Goal: Task Accomplishment & Management: Complete application form

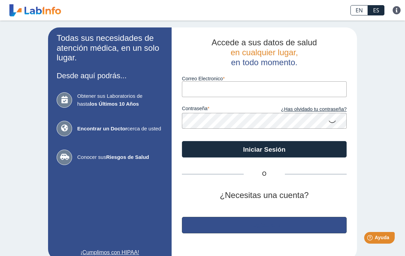
click at [283, 221] on button "Regístrate" at bounding box center [264, 225] width 165 height 16
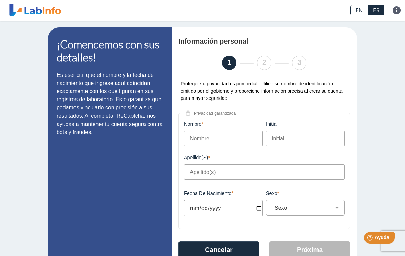
click at [240, 137] on input "Nombre" at bounding box center [223, 138] width 79 height 15
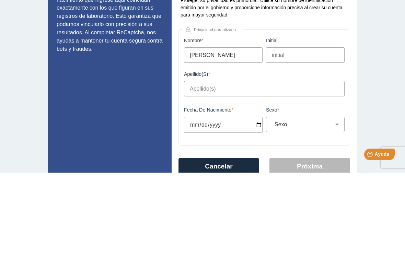
type input "[PERSON_NAME]"
click at [298, 131] on input "initial" at bounding box center [305, 138] width 79 height 15
type input "E"
click at [228, 164] on input "Apellido(s)" at bounding box center [264, 171] width 161 height 15
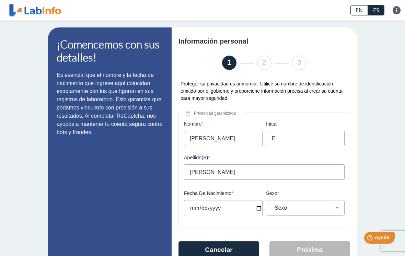
type input "[PERSON_NAME]"
click at [240, 204] on input "Fecha de Nacimiento" at bounding box center [223, 208] width 79 height 16
type input "[DATE]"
select select
click at [241, 209] on input "[DATE]" at bounding box center [223, 208] width 79 height 16
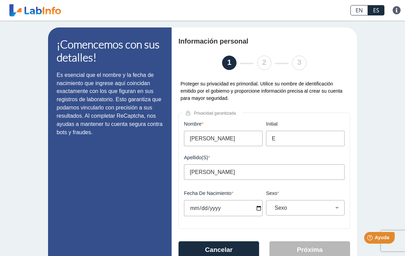
type input "[DATE]"
click at [331, 208] on select "Sexo Masculino Femenino" at bounding box center [308, 208] width 72 height 7
select select "F"
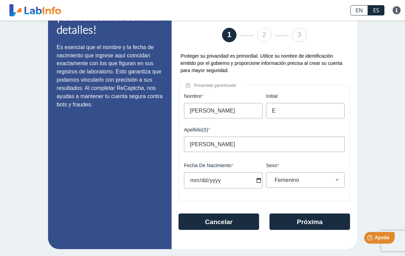
scroll to position [29, 0]
click at [312, 220] on button "Próxima" at bounding box center [310, 222] width 81 height 16
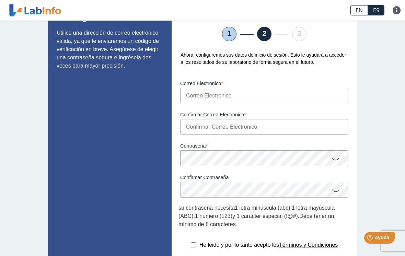
click at [297, 100] on input "Correo Electronico" at bounding box center [264, 95] width 168 height 15
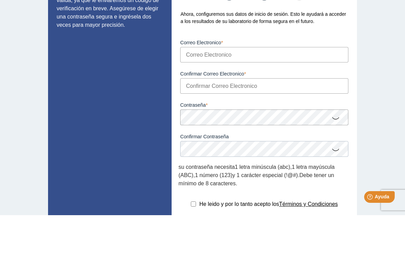
type input "[EMAIL_ADDRESS][DOMAIN_NAME]"
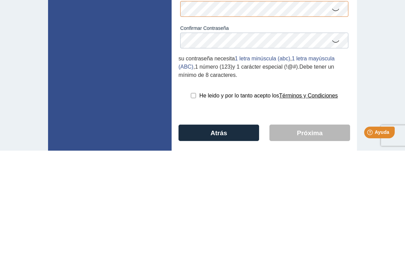
scroll to position [73, 0]
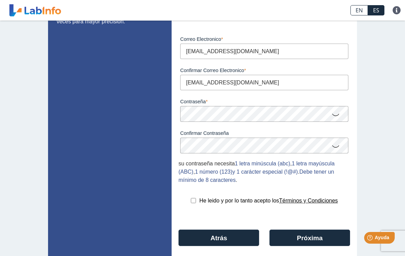
click at [191, 203] on input "checkbox" at bounding box center [193, 200] width 5 height 5
checkbox input "true"
click at [316, 243] on button "Próxima" at bounding box center [310, 238] width 81 height 16
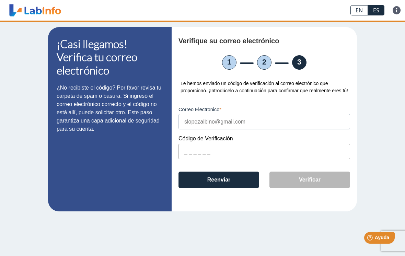
scroll to position [0, 0]
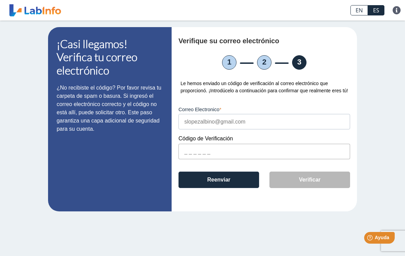
click at [217, 159] on input "text" at bounding box center [265, 151] width 172 height 15
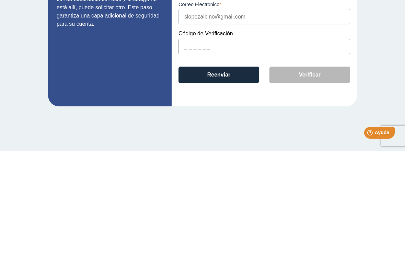
click at [190, 144] on input "text" at bounding box center [265, 151] width 172 height 15
paste input "B631A9"
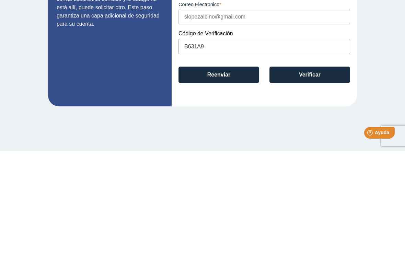
type input "B631A9"
click at [317, 172] on button "Verificar" at bounding box center [310, 180] width 81 height 16
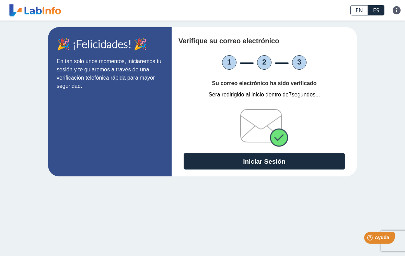
click at [276, 161] on button "Iniciar Sesión" at bounding box center [264, 161] width 161 height 16
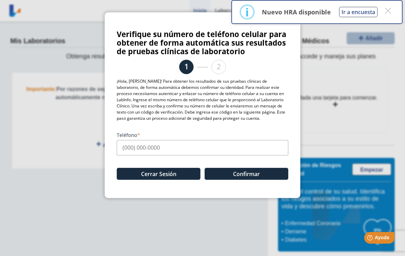
click at [146, 147] on input "Teléfono" at bounding box center [203, 147] width 172 height 15
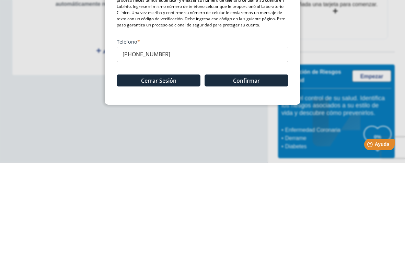
type input "[PHONE_NUMBER]"
click at [252, 168] on button "Confirmar" at bounding box center [247, 174] width 84 height 12
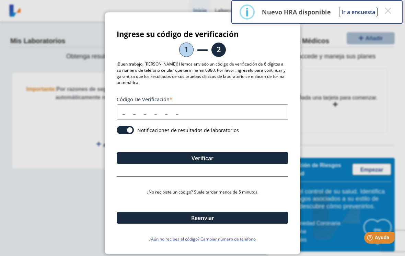
click at [124, 117] on input "Código de verificación" at bounding box center [203, 111] width 172 height 15
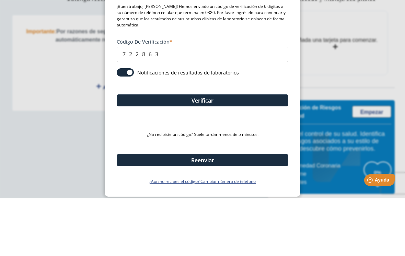
type input "722863"
click at [184, 152] on button "Verificar" at bounding box center [203, 158] width 172 height 12
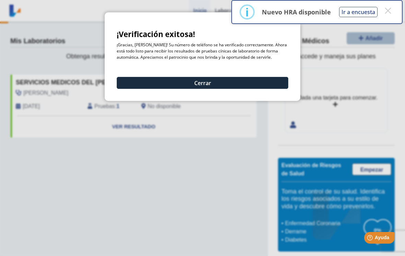
click at [123, 81] on button "Cerrar" at bounding box center [203, 83] width 172 height 12
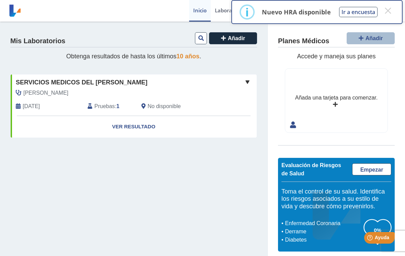
click at [392, 10] on button "×" at bounding box center [388, 10] width 12 height 12
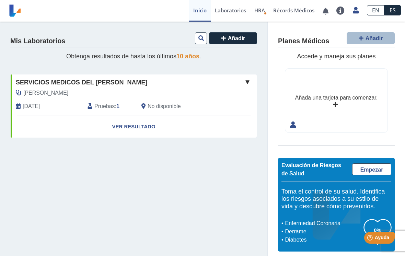
click at [144, 123] on link "Ver Resultado" at bounding box center [134, 127] width 246 height 22
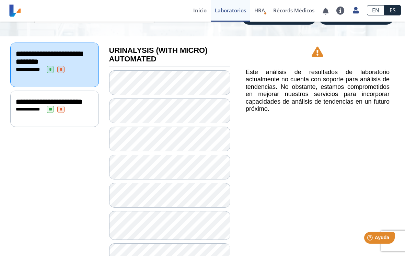
scroll to position [65, 0]
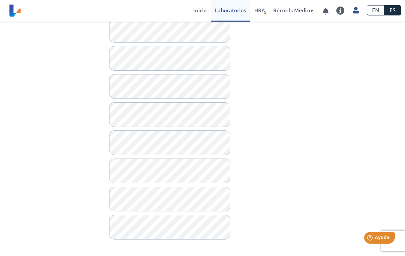
scroll to position [410, 0]
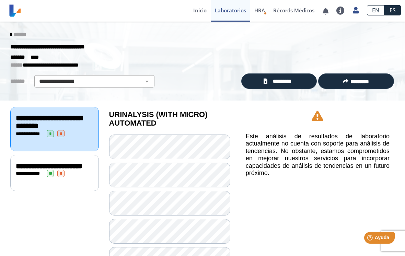
click at [73, 167] on div "**********" at bounding box center [55, 166] width 78 height 8
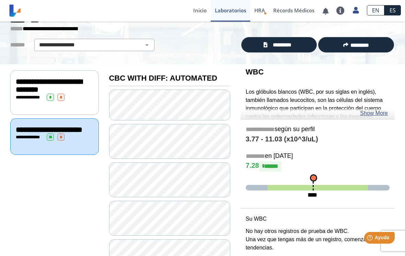
scroll to position [36, 0]
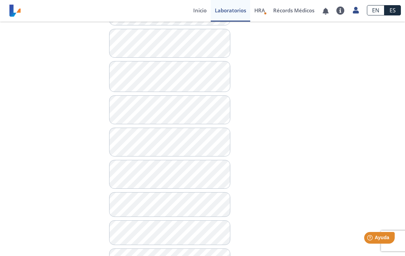
scroll to position [376, 0]
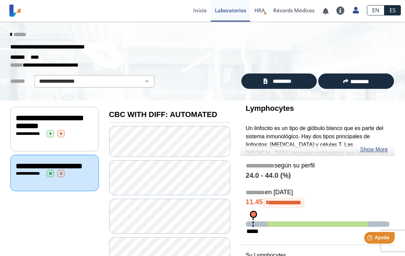
click at [62, 126] on span "**********" at bounding box center [49, 122] width 66 height 16
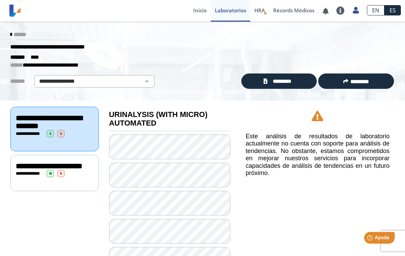
click at [149, 84] on select "**********" at bounding box center [94, 81] width 116 height 8
click at [12, 32] on icon at bounding box center [10, 34] width 1 height 5
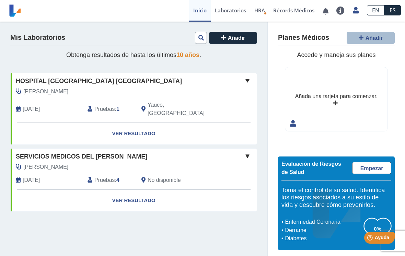
click at [145, 126] on link "Ver Resultado" at bounding box center [134, 134] width 246 height 22
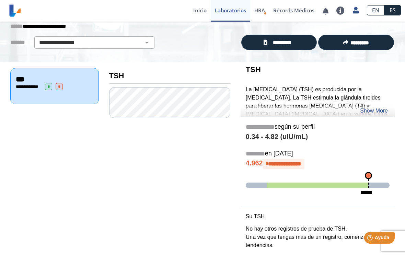
scroll to position [43, 0]
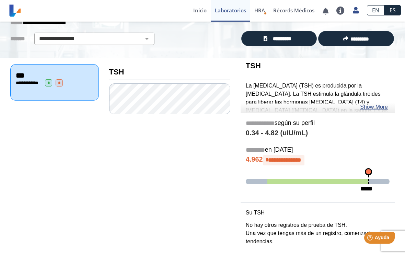
click at [380, 106] on link "Show More" at bounding box center [374, 107] width 28 height 8
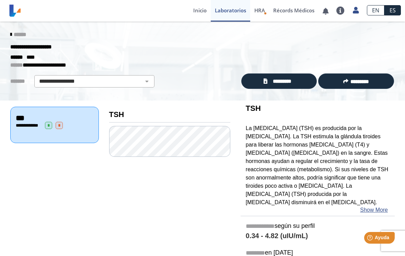
scroll to position [0, 0]
click at [16, 34] on link "******" at bounding box center [18, 34] width 16 height 5
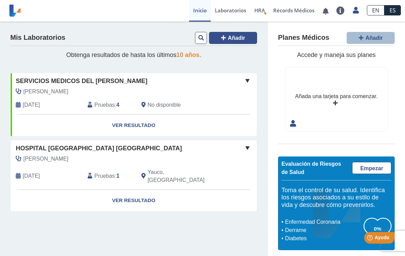
click at [230, 38] on span "Añadir" at bounding box center [237, 38] width 18 height 6
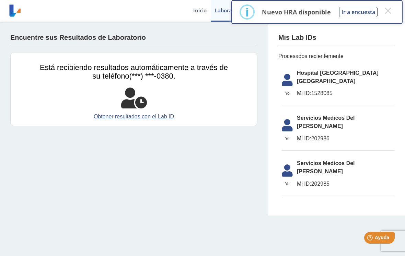
click at [390, 10] on button "×" at bounding box center [388, 10] width 12 height 12
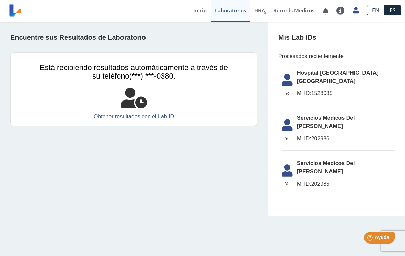
click at [171, 116] on link "Obtener resultados con el Lab ID" at bounding box center [134, 117] width 188 height 8
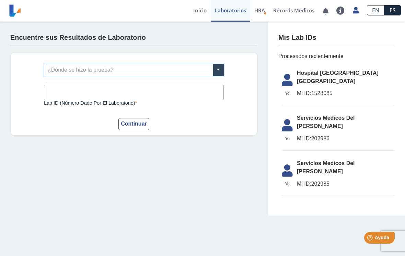
click at [220, 68] on span at bounding box center [218, 70] width 10 height 12
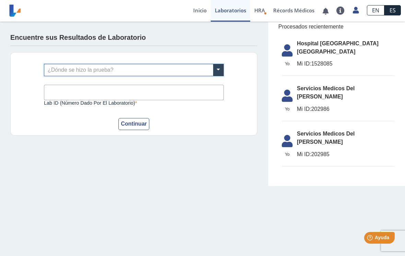
scroll to position [22, 0]
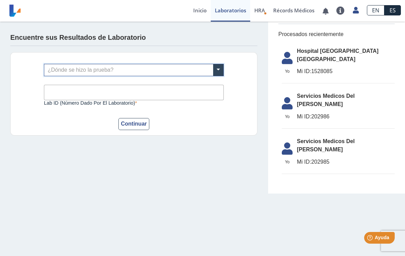
click at [218, 73] on span at bounding box center [218, 70] width 10 height 12
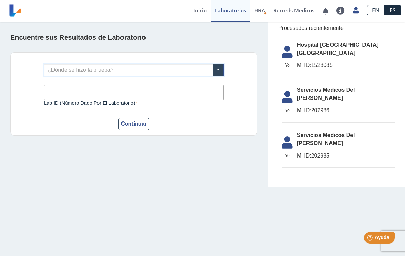
scroll to position [28, 0]
click at [218, 73] on span at bounding box center [218, 70] width 10 height 12
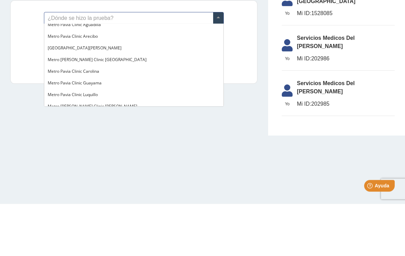
scroll to position [0, 0]
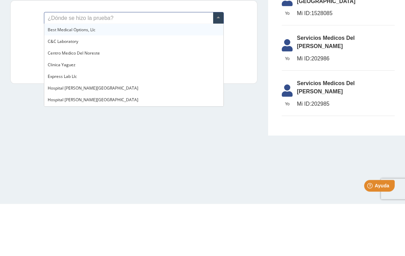
click at [12, 52] on div "¿Dónde se hizo la prueba? Lab ID (número dado por el laboratorio) Este campo es…" at bounding box center [133, 93] width 247 height 83
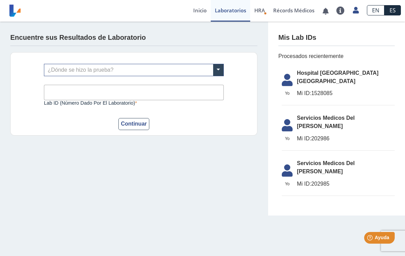
click at [200, 11] on link "Inicio" at bounding box center [200, 11] width 22 height 22
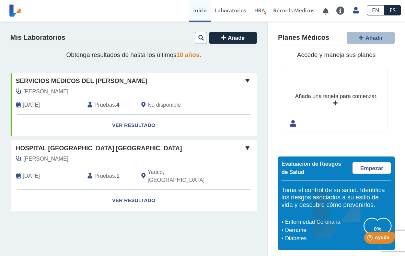
click at [300, 12] on link "Récords Médicos" at bounding box center [293, 11] width 49 height 22
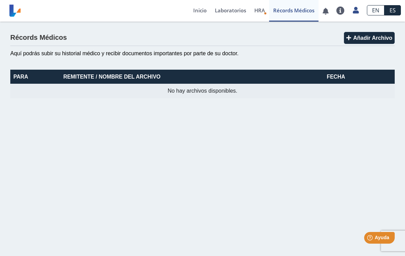
click at [198, 14] on link "Inicio" at bounding box center [200, 11] width 22 height 22
